Goal: Check status: Check status

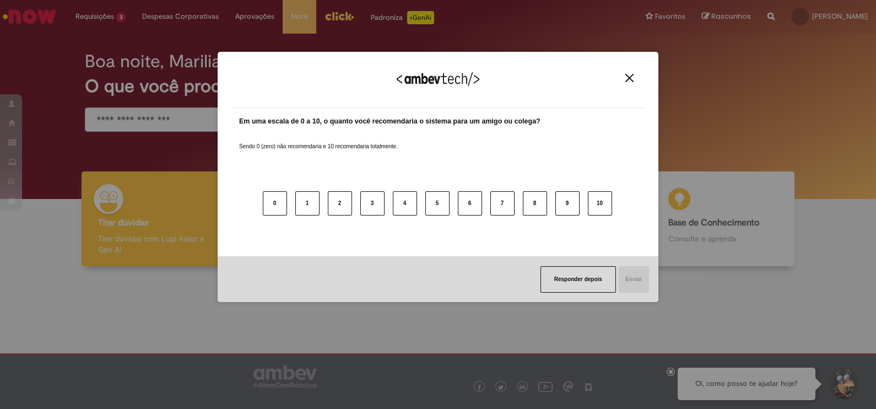
click at [630, 77] on img "Close" at bounding box center [630, 78] width 8 height 8
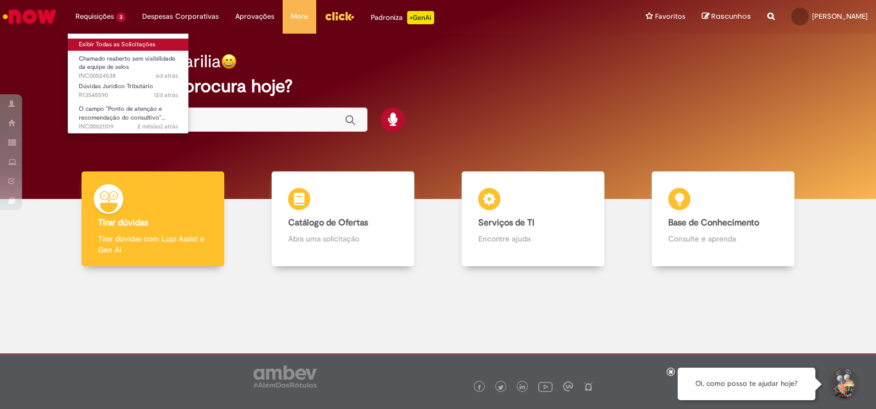
click at [91, 39] on link "Exibir Todas as Solicitações" at bounding box center [128, 45] width 121 height 12
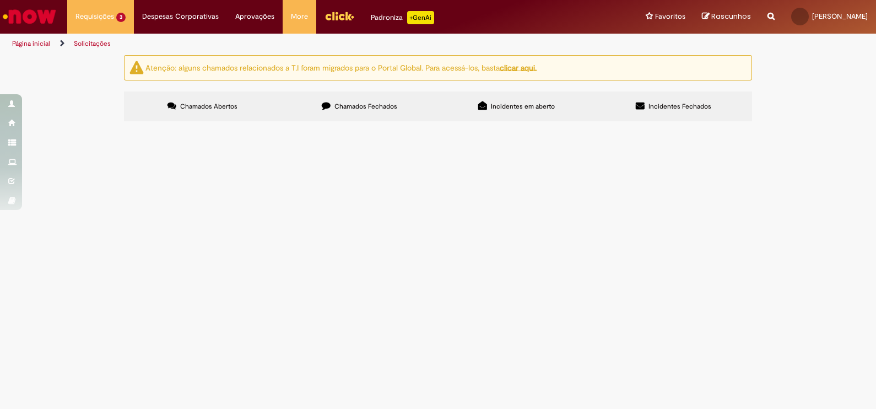
click at [365, 108] on span "Chamados Fechados" at bounding box center [366, 106] width 63 height 9
click at [494, 115] on label "Incidentes em aberto" at bounding box center [516, 106] width 157 height 30
click at [708, 108] on span "Incidentes Fechados" at bounding box center [680, 106] width 63 height 9
click at [0, 0] on span "Ausência e-mail divulgação de selo" at bounding box center [0, 0] width 0 height 0
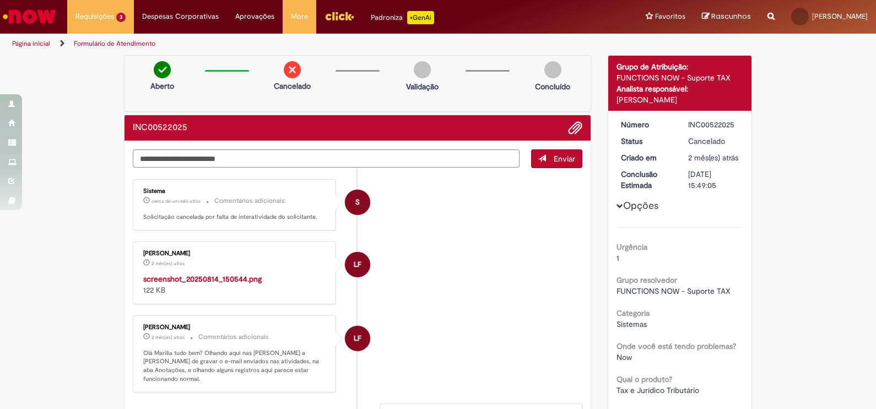
scroll to position [68, 0]
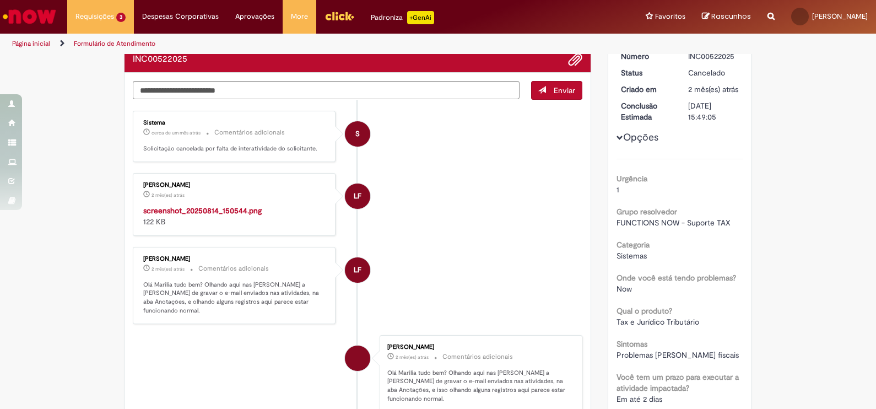
click at [233, 205] on img "Histórico de tíquete" at bounding box center [235, 205] width 184 height 0
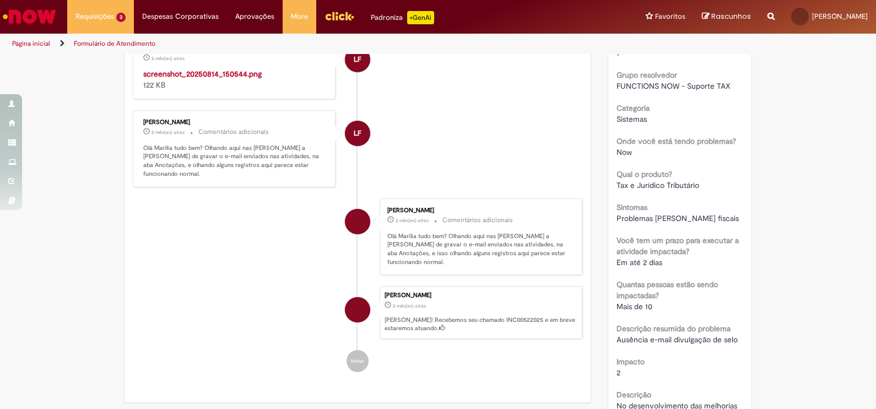
scroll to position [207, 0]
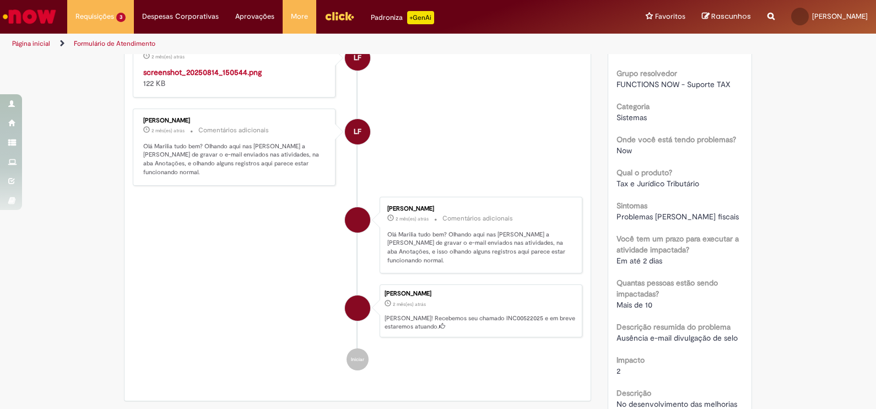
click at [217, 274] on li "Marilia Vasconcelos De Castro 2 mês(es) atrás 2 meses atrás Comentários adicion…" at bounding box center [358, 235] width 450 height 77
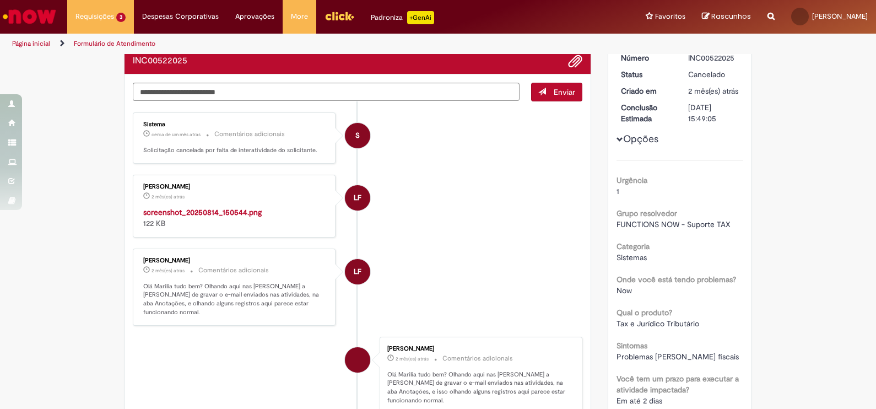
scroll to position [0, 0]
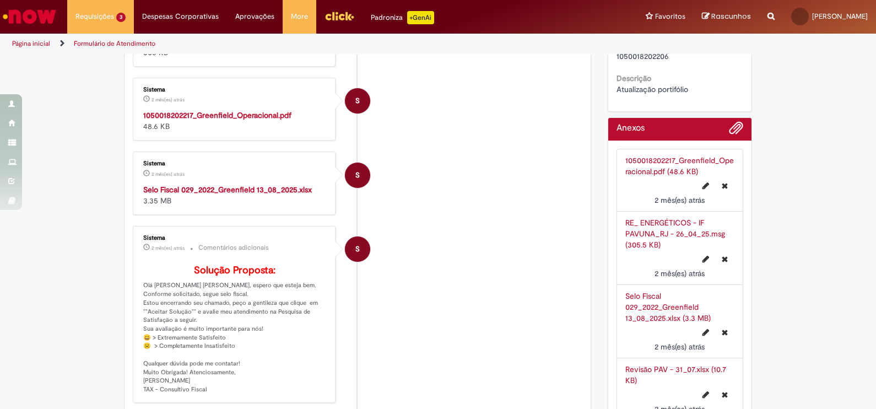
scroll to position [344, 0]
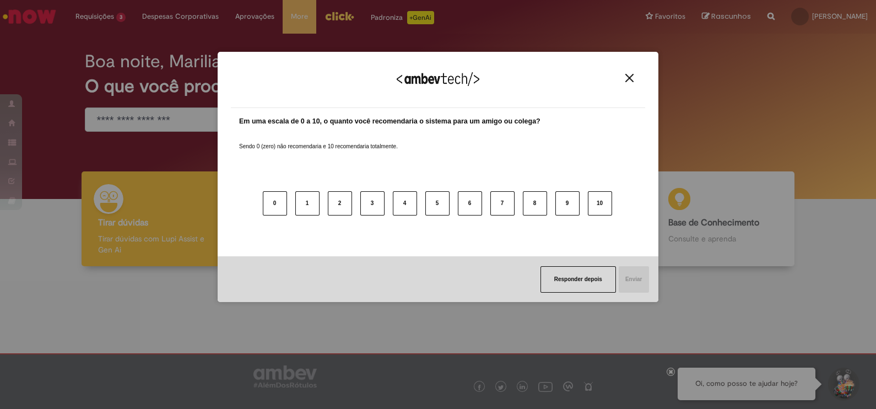
click at [630, 74] on img "Close" at bounding box center [630, 78] width 8 height 8
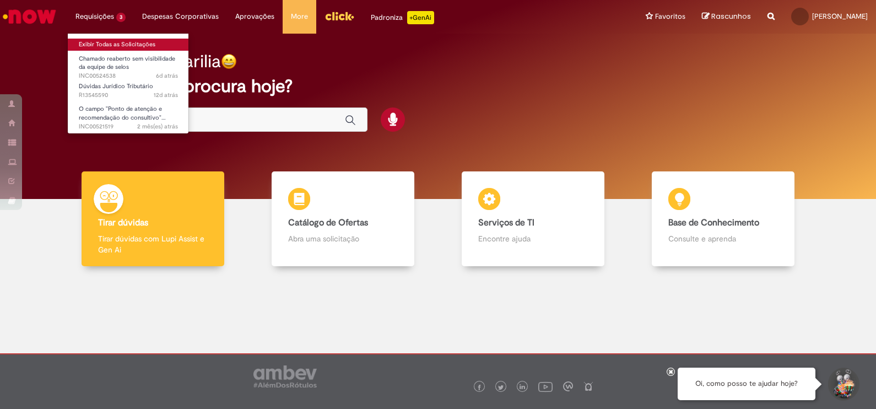
click at [112, 42] on link "Exibir Todas as Solicitações" at bounding box center [128, 45] width 121 height 12
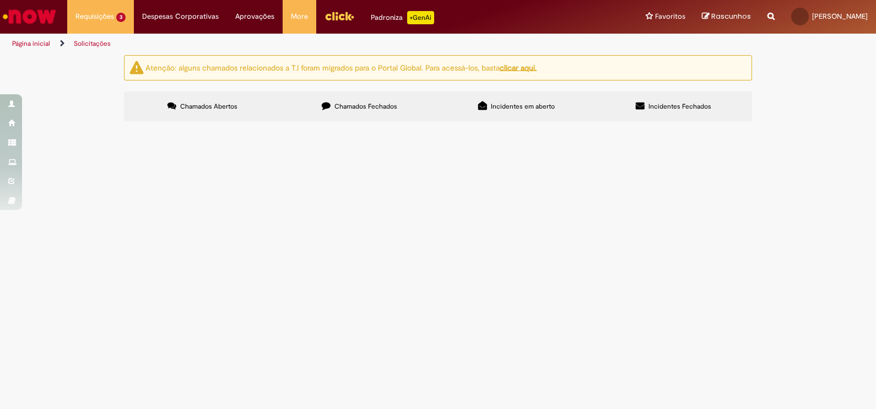
click at [665, 109] on span "Incidentes Fechados" at bounding box center [680, 106] width 63 height 9
click at [0, 0] on span "INC00522025" at bounding box center [0, 0] width 0 height 0
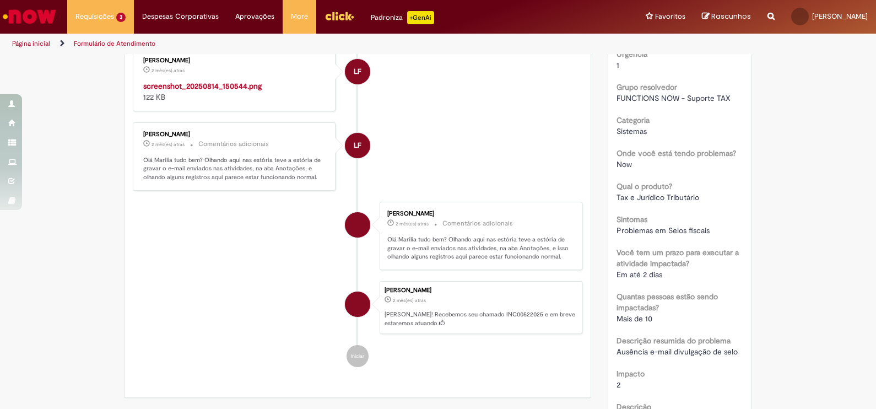
scroll to position [275, 0]
